Goal: Task Accomplishment & Management: Use online tool/utility

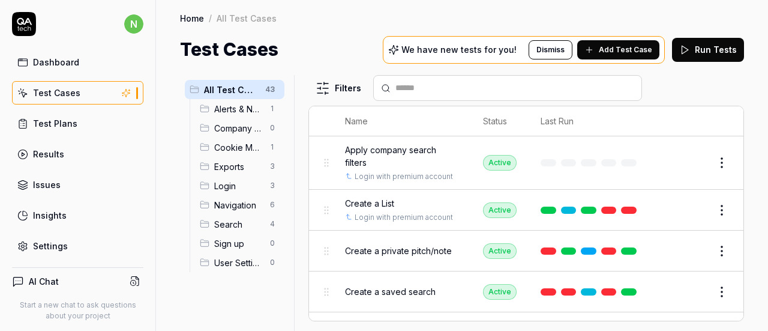
click at [77, 119] on link "Test Plans" at bounding box center [77, 123] width 131 height 23
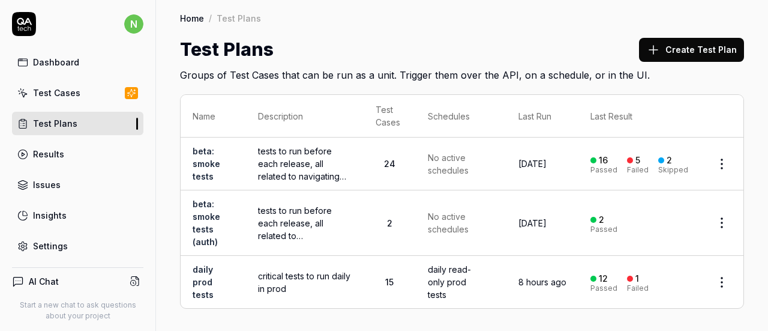
click at [278, 157] on span "tests to run before each release, all related to navigating the app" at bounding box center [304, 164] width 93 height 38
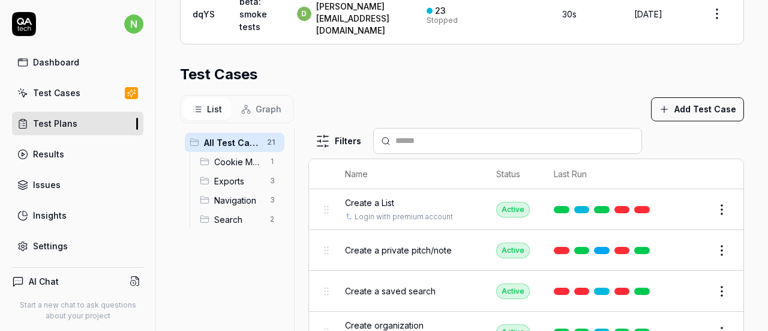
scroll to position [497, 0]
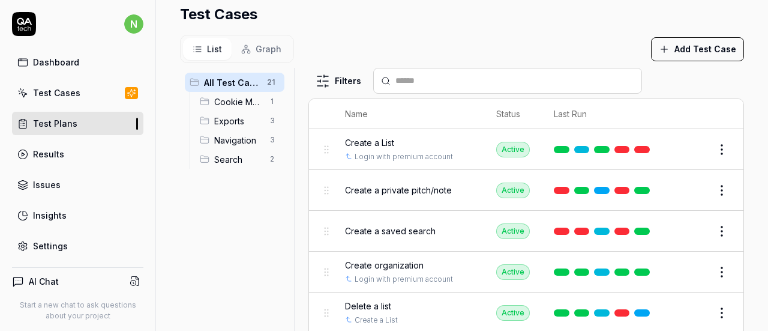
click at [679, 140] on button "Edit" at bounding box center [693, 149] width 29 height 19
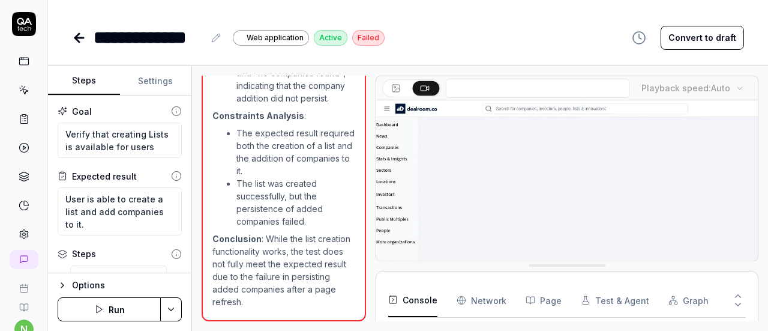
scroll to position [489, 0]
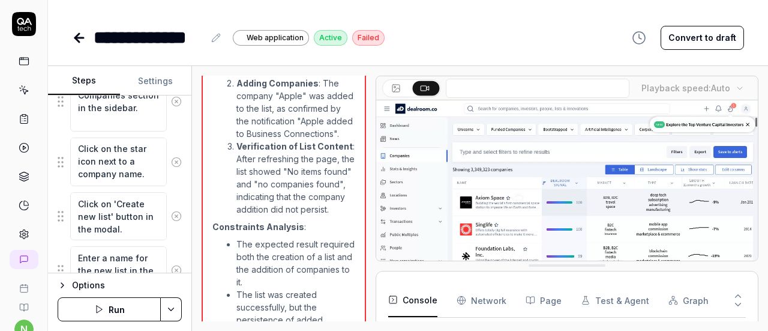
scroll to position [840, 0]
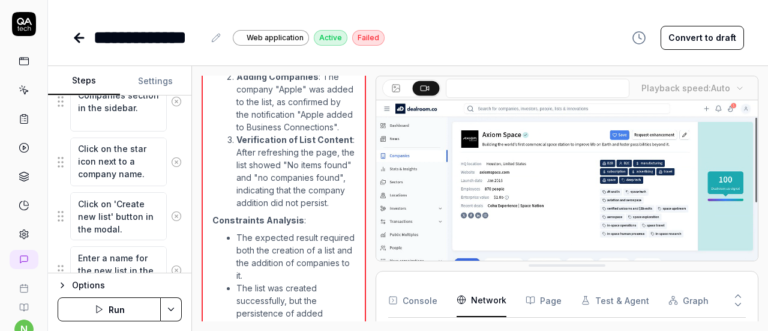
click at [483, 297] on Requests "Network" at bounding box center [482, 300] width 50 height 34
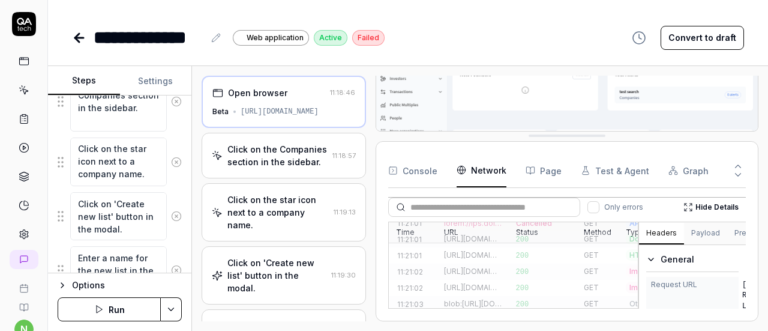
scroll to position [1716, 0]
type textarea "*"
